Goal: Task Accomplishment & Management: Use online tool/utility

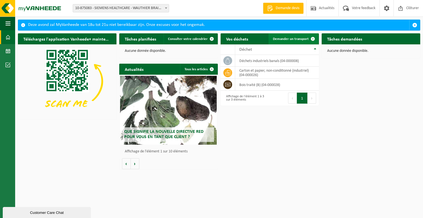
click at [285, 38] on span "Demander un transport" at bounding box center [291, 39] width 36 height 4
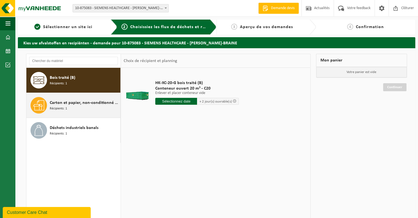
click at [94, 104] on span "Carton et papier, non-conditionné (industriel)" at bounding box center [84, 102] width 69 height 7
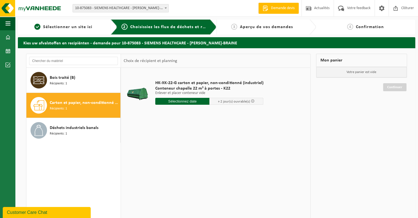
click at [187, 101] on input "text" at bounding box center [182, 101] width 54 height 7
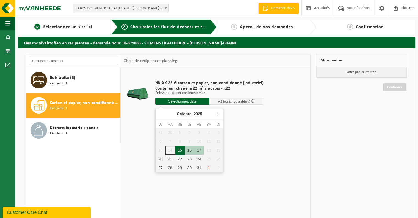
click at [179, 149] on div "15" at bounding box center [180, 150] width 10 height 9
type input "à partir de 2025-10-15"
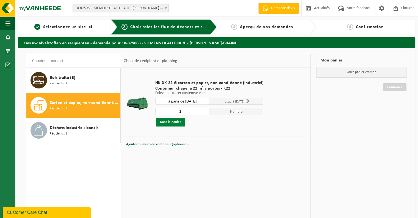
click at [175, 123] on button "Dans le panier" at bounding box center [170, 121] width 29 height 9
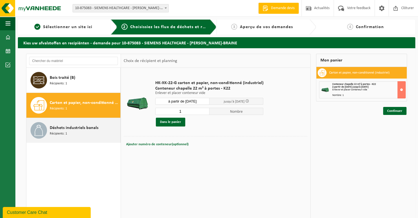
click at [71, 133] on div "Déchets industriels banals Récipients: 1" at bounding box center [84, 130] width 69 height 17
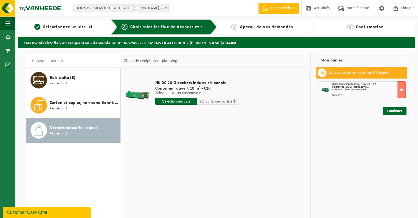
click at [180, 103] on input "text" at bounding box center [176, 101] width 42 height 7
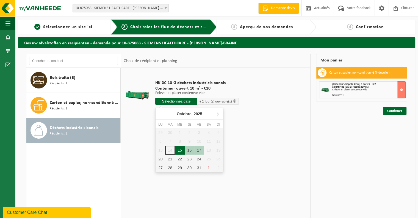
click at [179, 150] on div "15" at bounding box center [180, 150] width 10 height 9
type input "à partir de 2025-10-15"
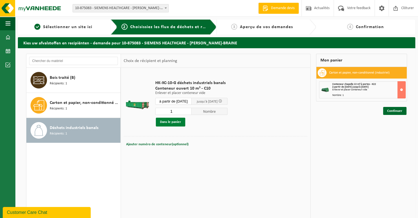
click at [171, 122] on button "Dans le panier" at bounding box center [170, 121] width 29 height 9
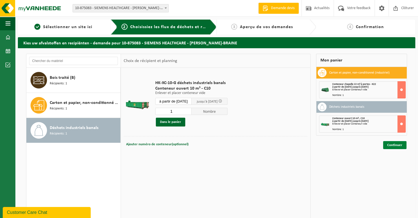
click at [393, 144] on link "Continuer" at bounding box center [394, 145] width 23 height 8
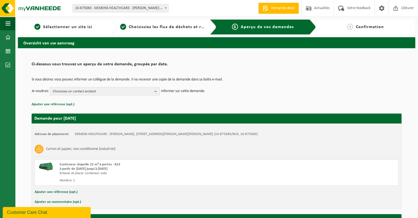
click at [157, 90] on b "button" at bounding box center [157, 91] width 5 height 8
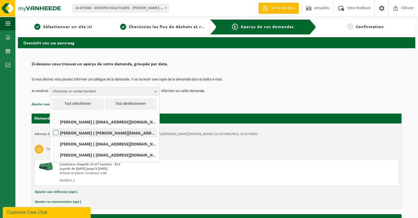
click at [59, 133] on label "JEAN-CLAUDE JANSSENS ( jean-claude.janssens@siemens-healthineers.com )" at bounding box center [104, 132] width 105 height 8
click at [51, 126] on input "JEAN-CLAUDE JANSSENS ( jean-claude.janssens@siemens-healthineers.com )" at bounding box center [51, 125] width 0 height 0
checkbox input "true"
click at [220, 102] on p "Ajouter une référence (opt.)" at bounding box center [217, 104] width 370 height 7
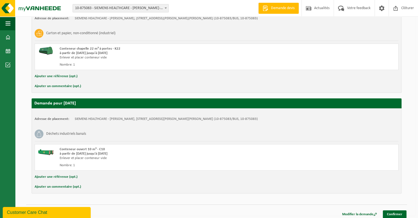
scroll to position [118, 0]
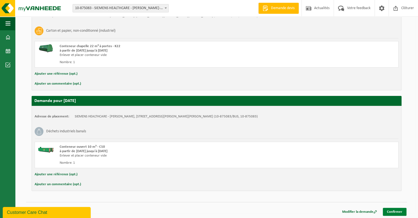
click at [393, 210] on link "Confirmer" at bounding box center [395, 211] width 24 height 8
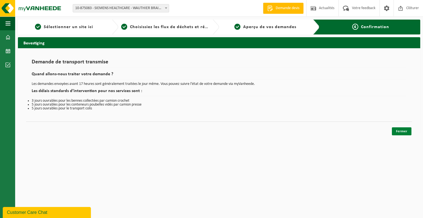
click at [401, 130] on link "Fermer" at bounding box center [401, 131] width 20 height 8
